Goal: Task Accomplishment & Management: Use online tool/utility

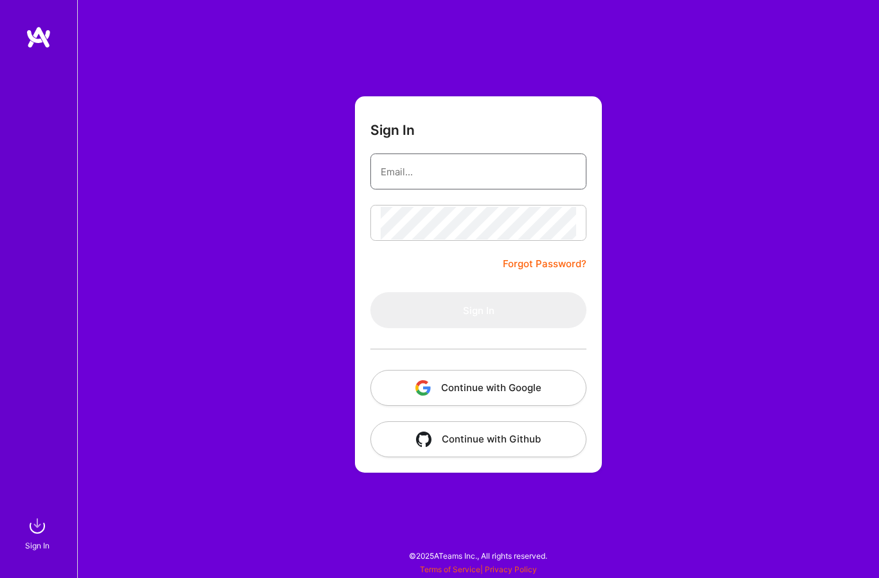
click at [453, 171] on input "email" at bounding box center [478, 172] width 195 height 33
type input "[EMAIL_ADDRESS][DOMAIN_NAME]"
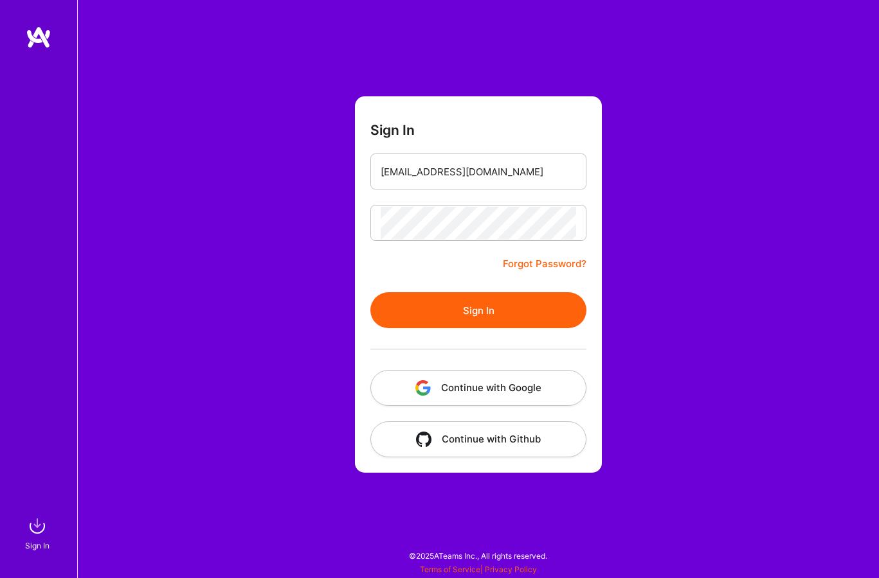
click at [466, 308] on button "Sign In" at bounding box center [478, 310] width 216 height 36
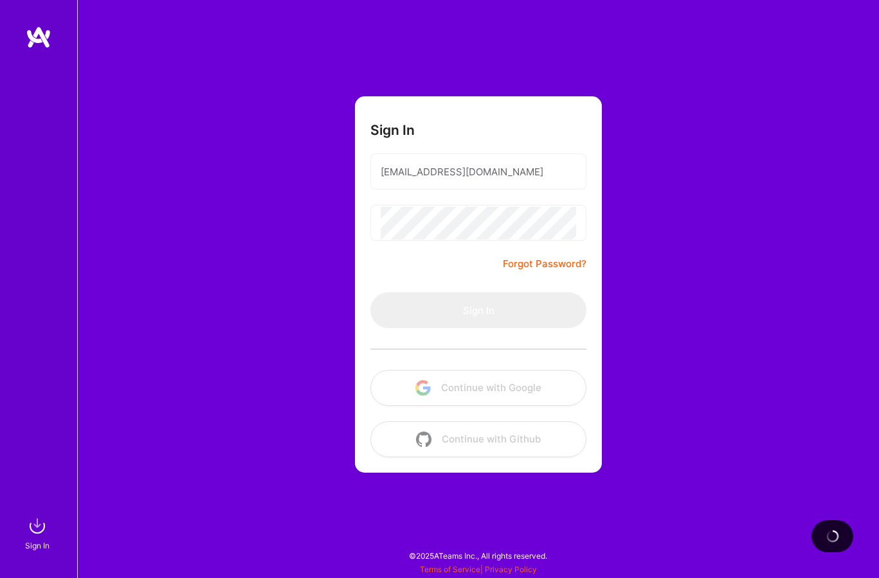
click at [237, 235] on div "Sign In [EMAIL_ADDRESS][DOMAIN_NAME] Forgot Password? Sign In Continue with Goo…" at bounding box center [478, 289] width 802 height 578
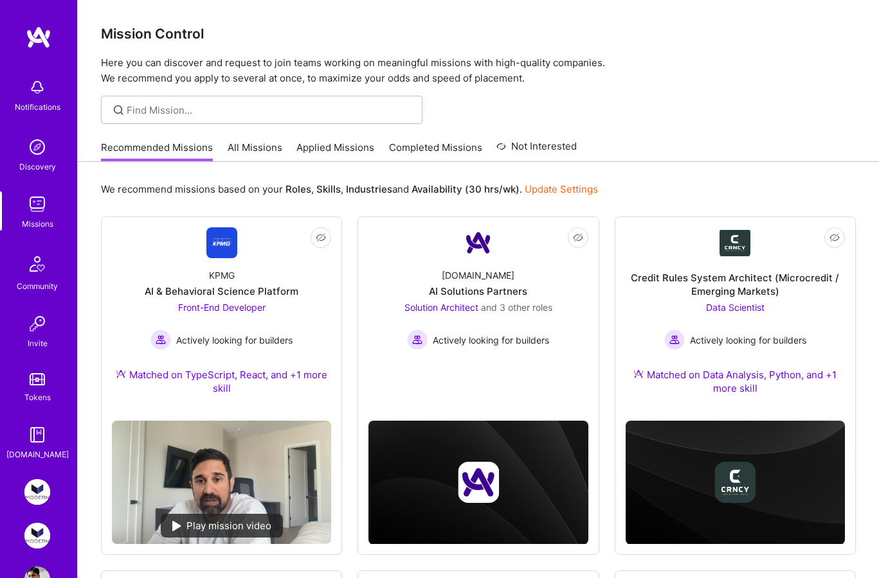
click at [40, 498] on img at bounding box center [37, 493] width 26 height 26
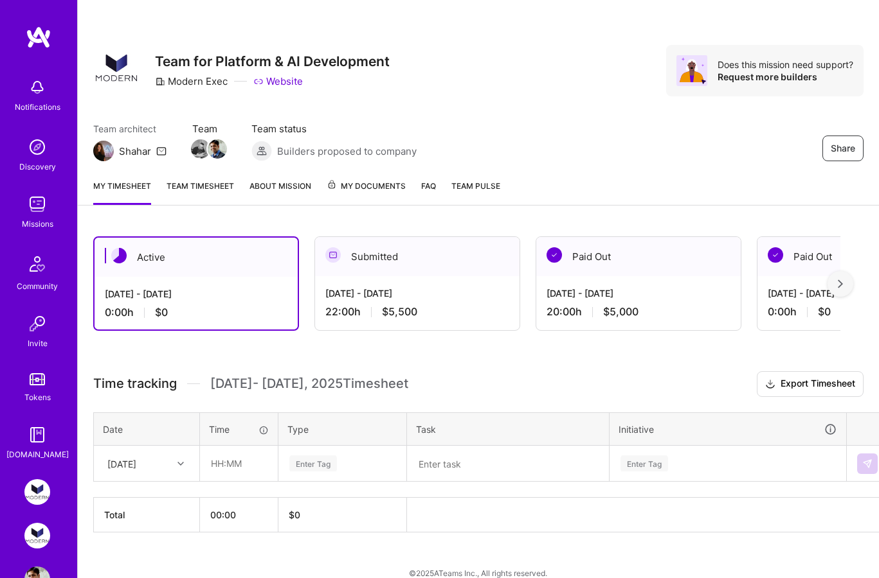
click at [578, 275] on div "Paid Out" at bounding box center [638, 256] width 204 height 39
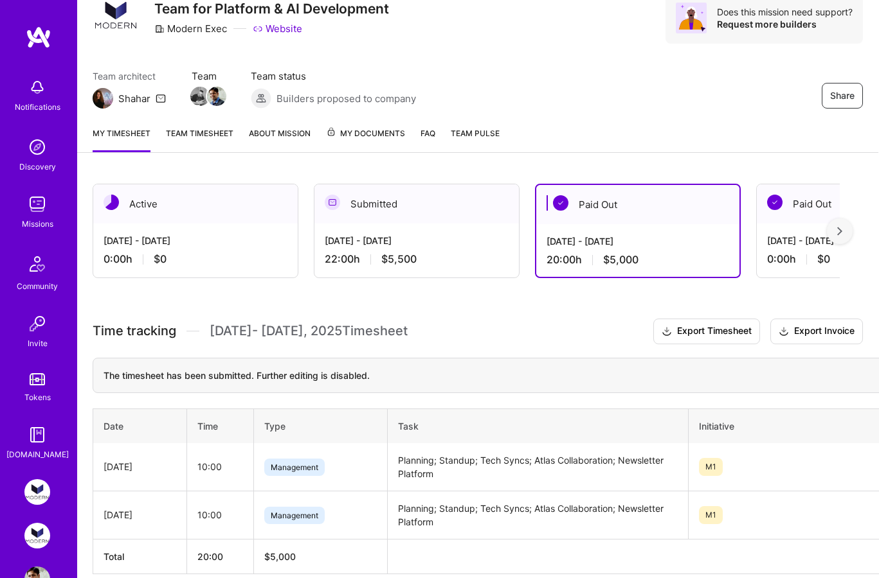
scroll to position [111, 1]
